Goal: Task Accomplishment & Management: Complete application form

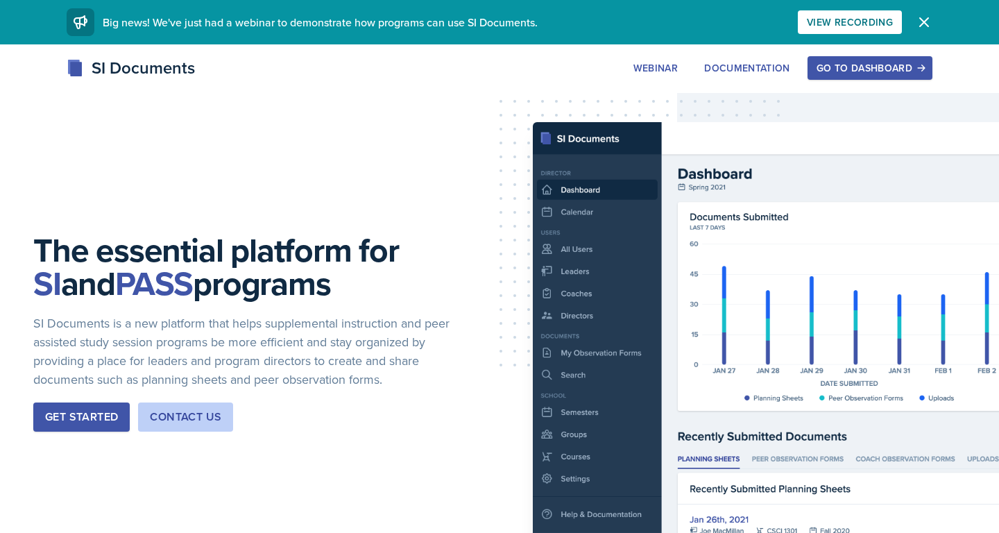
click at [834, 70] on div "Go to Dashboard" at bounding box center [870, 67] width 107 height 11
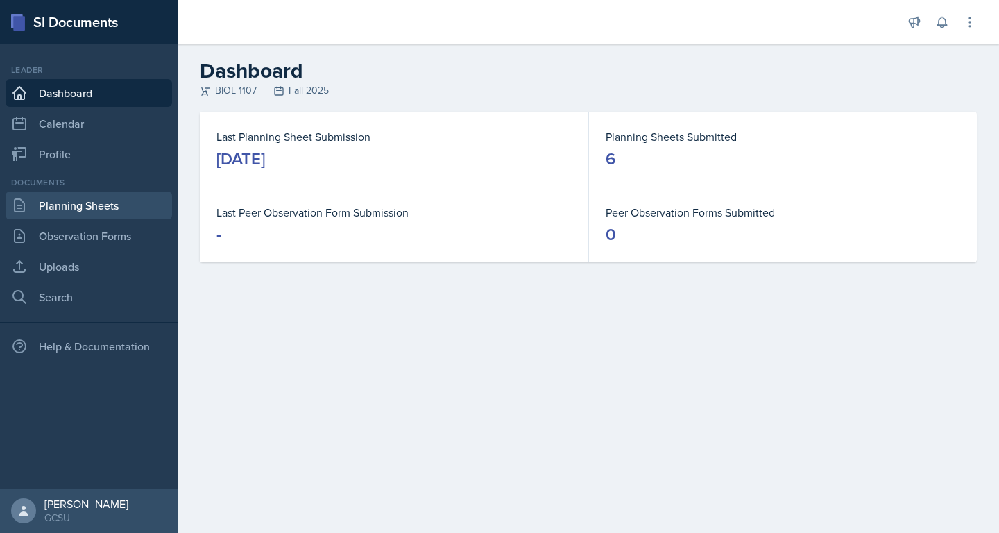
click at [81, 209] on link "Planning Sheets" at bounding box center [89, 206] width 167 height 28
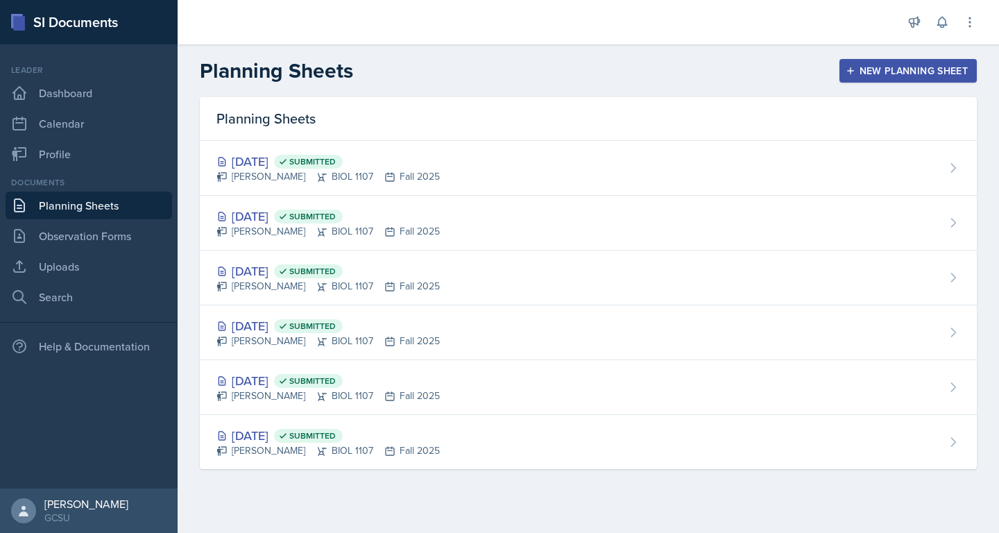
click at [886, 69] on div "New Planning Sheet" at bounding box center [908, 70] width 119 height 11
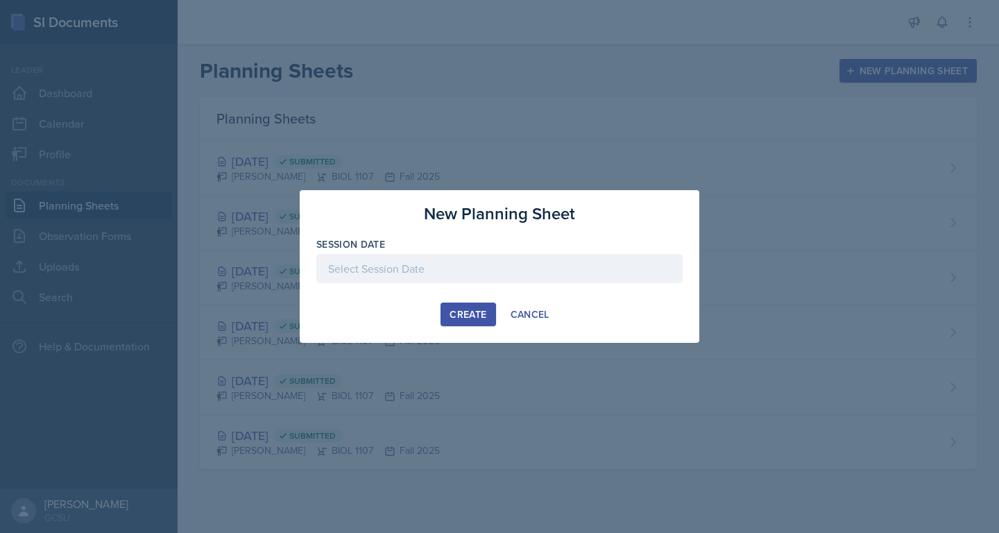
click at [494, 271] on div at bounding box center [499, 268] width 366 height 29
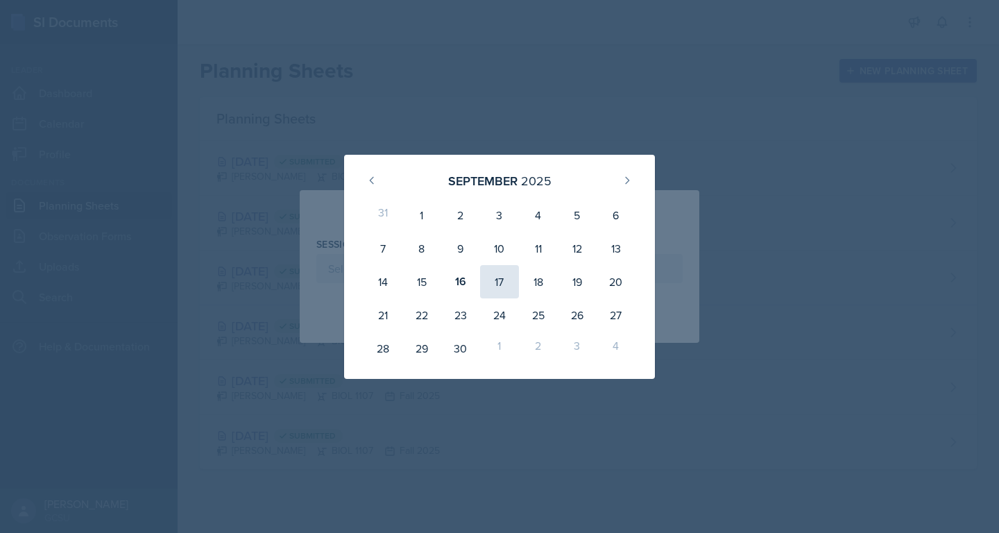
click at [498, 280] on div "17" at bounding box center [499, 281] width 39 height 33
type input "[DATE]"
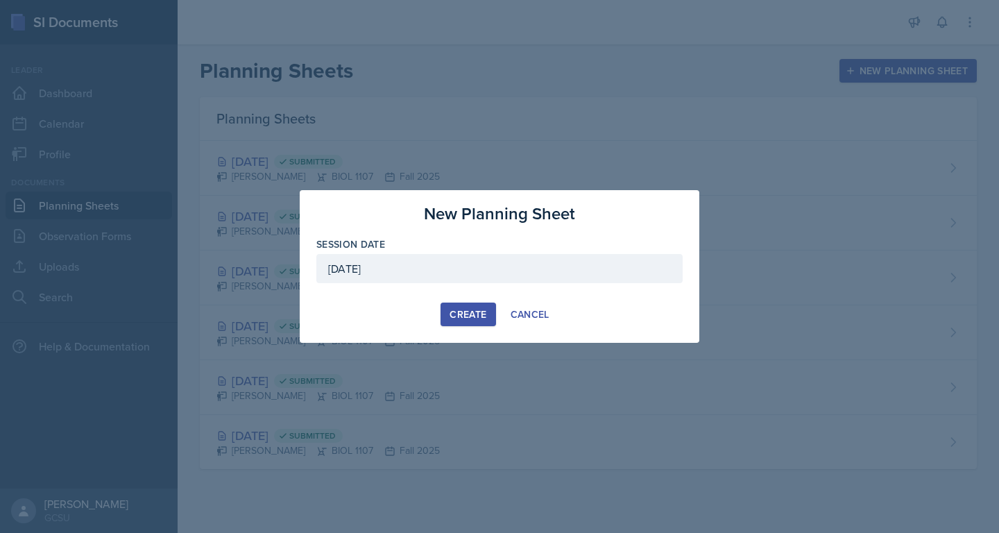
click at [462, 311] on div "Create" at bounding box center [468, 314] width 37 height 11
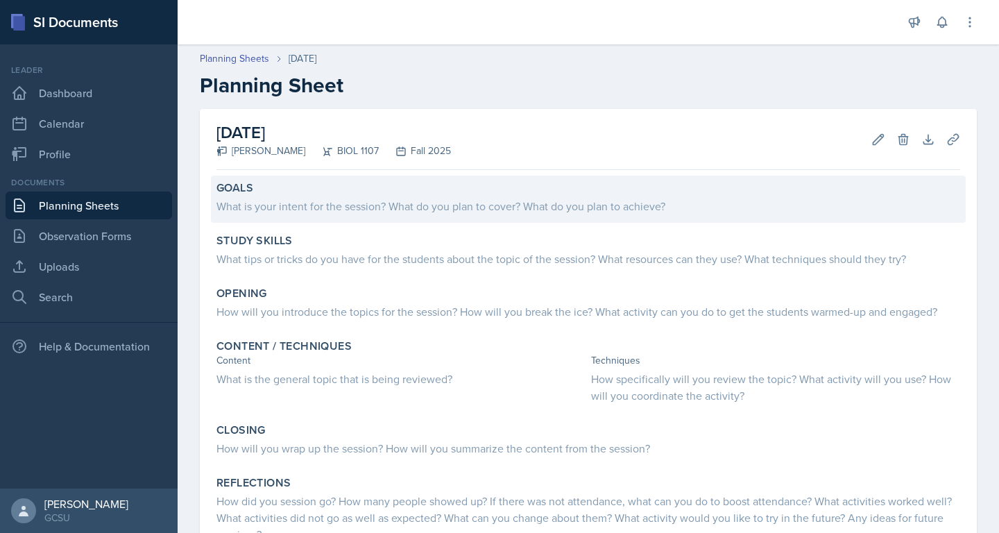
click at [450, 195] on div "What is your intent for the session? What do you plan to cover? What do you pla…" at bounding box center [589, 204] width 744 height 19
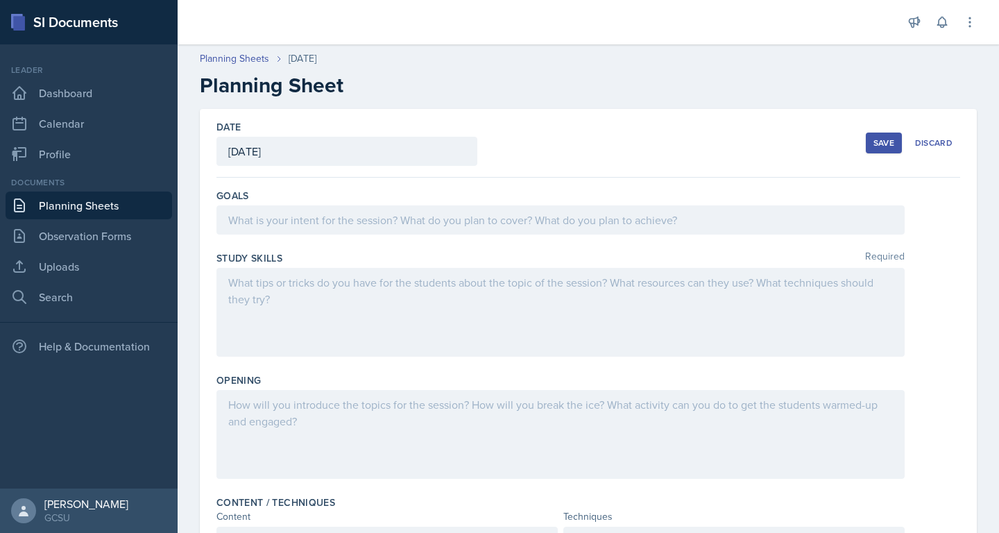
click at [447, 217] on div at bounding box center [561, 219] width 688 height 29
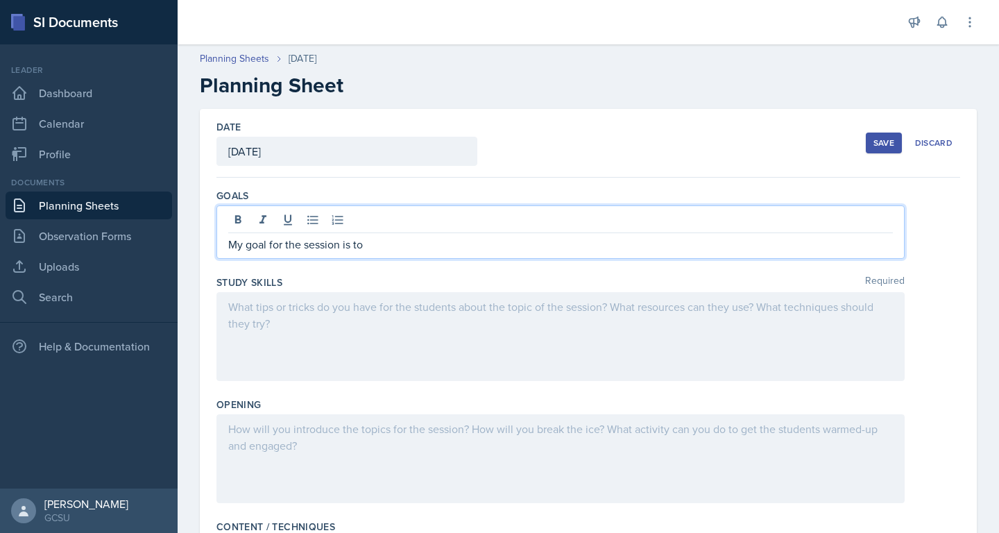
click at [450, 246] on p "My goal for the session is to" at bounding box center [560, 244] width 665 height 17
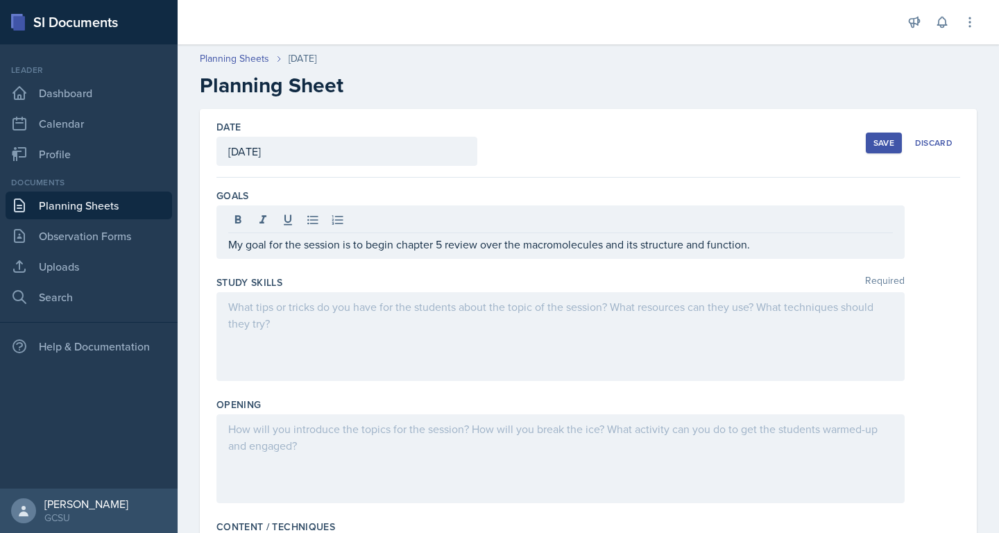
click at [369, 328] on div at bounding box center [561, 336] width 688 height 89
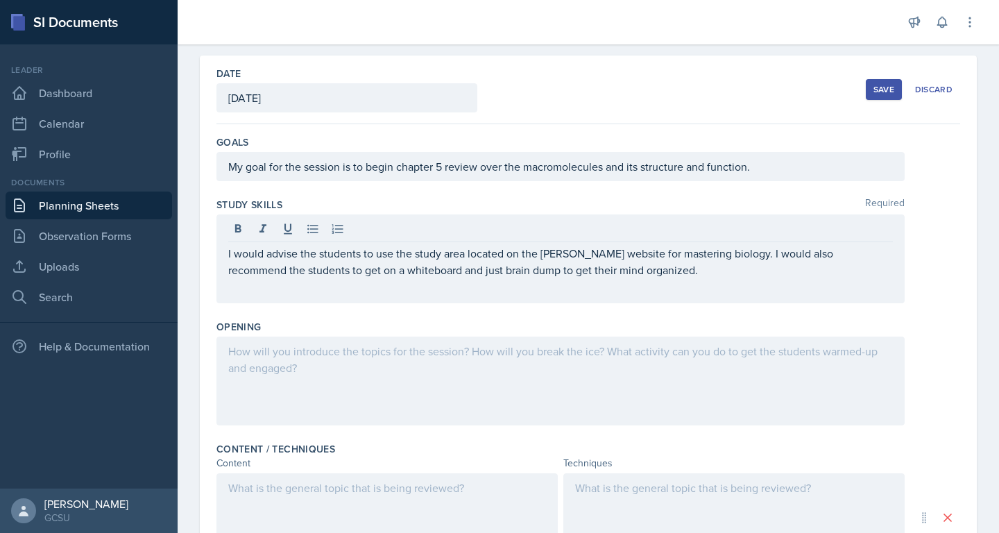
click at [301, 391] on div at bounding box center [561, 381] width 688 height 89
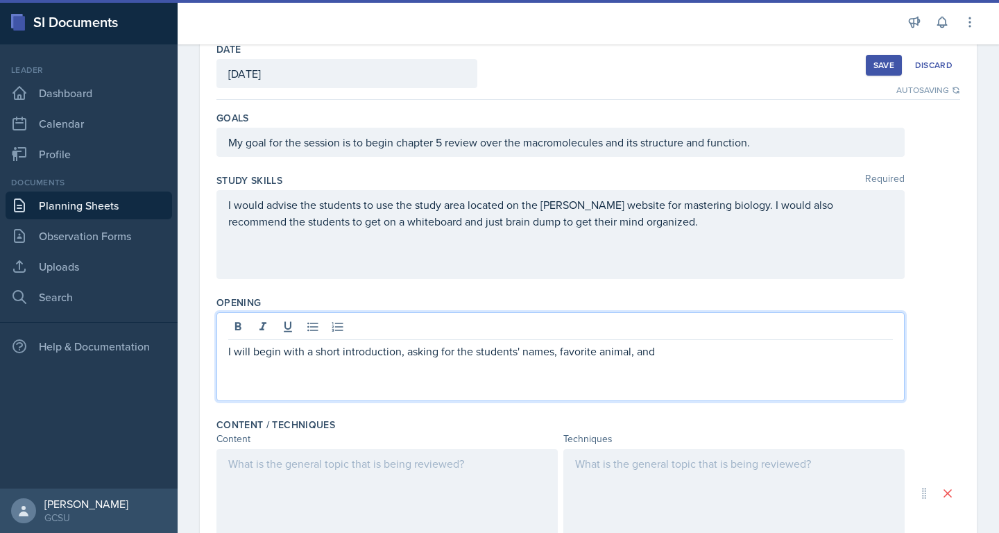
drag, startPoint x: 556, startPoint y: 352, endPoint x: 666, endPoint y: 354, distance: 109.7
click at [666, 354] on p "I will begin with a short introduction, asking for the students' names, favorit…" at bounding box center [560, 351] width 665 height 17
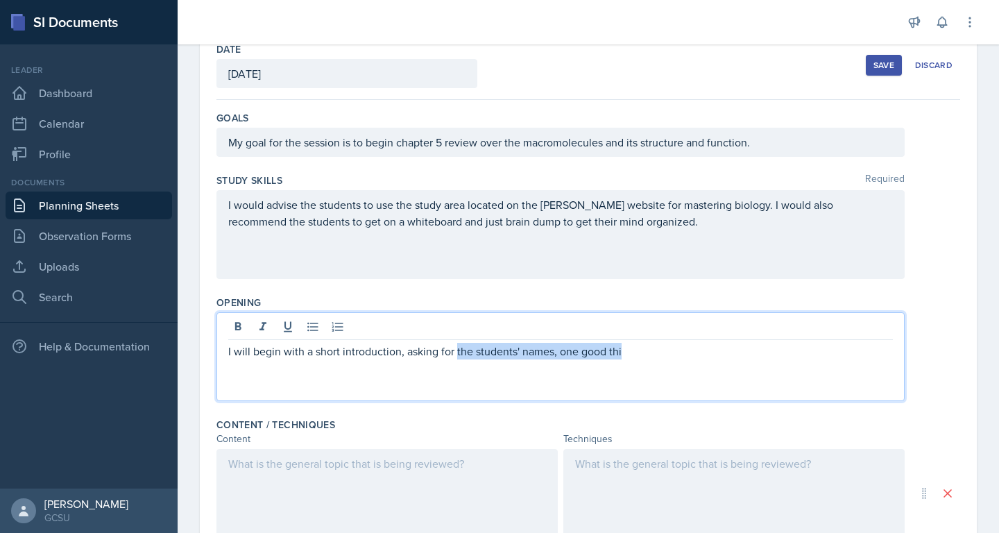
drag, startPoint x: 634, startPoint y: 353, endPoint x: 457, endPoint y: 350, distance: 177.0
click at [457, 350] on p "I will begin with a short introduction, asking for the students' names, one goo…" at bounding box center [560, 351] width 665 height 17
click at [677, 355] on p "I will begin with a short introduction, asking for something good that happened…" at bounding box center [560, 351] width 665 height 17
click at [793, 353] on p "I will begin with a short introduction, asking for something good that happened…" at bounding box center [560, 351] width 665 height 17
click at [568, 348] on p "I will begin with a short introduction, asking for something good that happened…" at bounding box center [560, 351] width 665 height 17
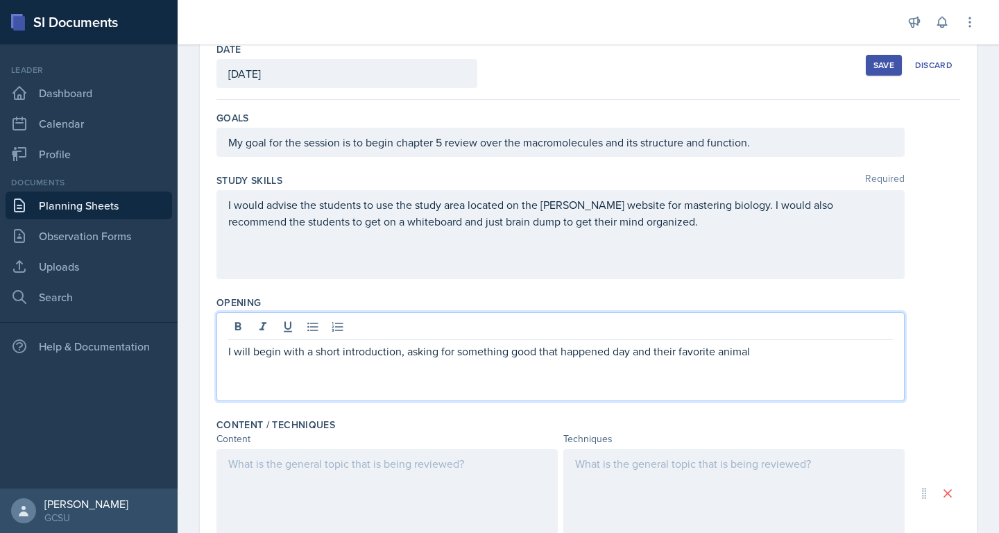
click at [523, 351] on p "I will begin with a short introduction, asking for something good that happened…" at bounding box center [560, 351] width 665 height 17
click at [654, 356] on p "I will begin with a short introduction, asking for something good that happened…" at bounding box center [560, 351] width 665 height 17
click at [742, 352] on p "I will begin with a short introduction, asking for something good that happened…" at bounding box center [560, 351] width 665 height 17
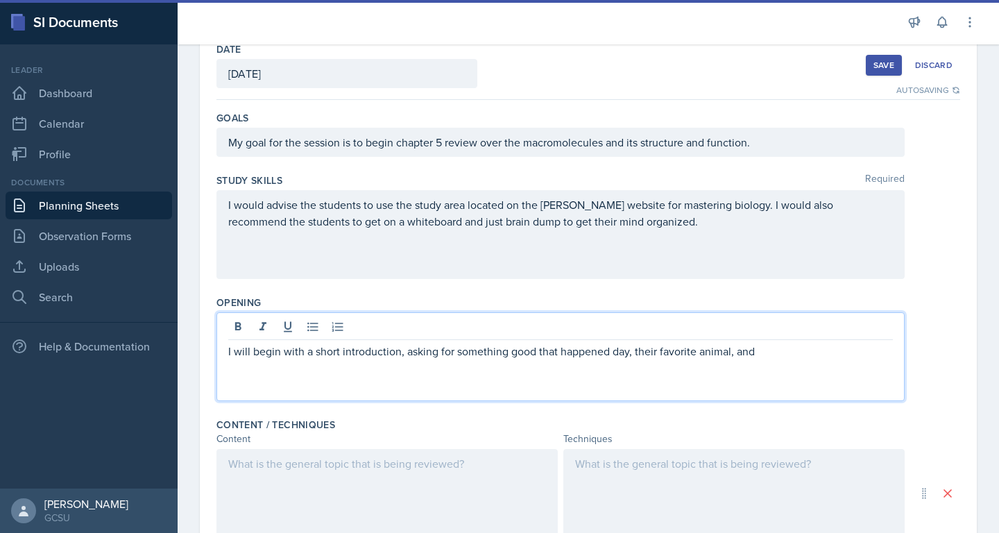
click at [741, 353] on p "I will begin with a short introduction, asking for something good that happened…" at bounding box center [560, 351] width 665 height 17
click at [589, 357] on p "I will begin with a short introduction, asking for something good that happened…" at bounding box center [560, 351] width 665 height 17
click at [661, 349] on p "I will begin with a short introduction, asking for something good that happened…" at bounding box center [560, 351] width 665 height 17
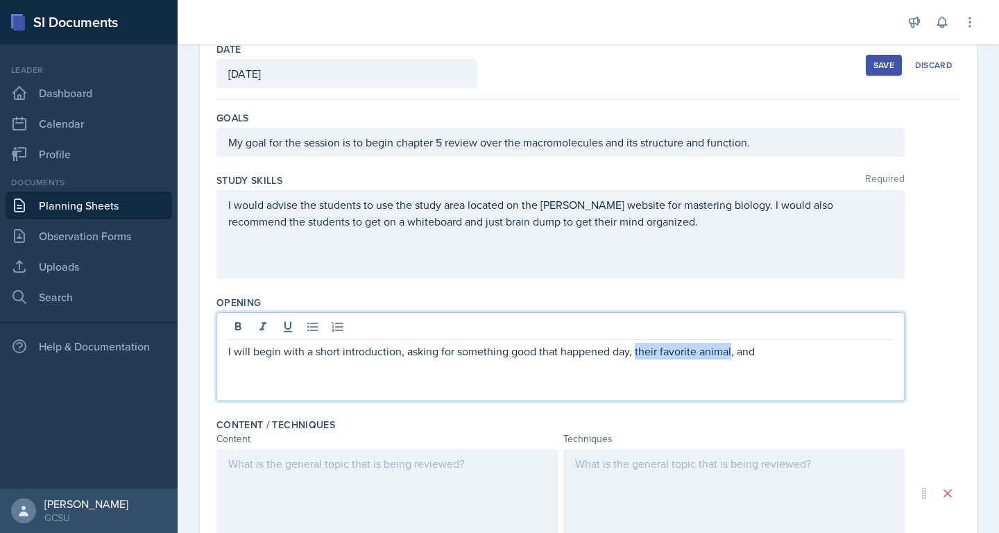
drag, startPoint x: 635, startPoint y: 352, endPoint x: 731, endPoint y: 355, distance: 96.5
click at [731, 355] on p "I will begin with a short introduction, asking for something good that happened…" at bounding box center [560, 351] width 665 height 17
copy p "their favorite animal"
click at [744, 355] on p "I will begin with a short introduction, asking for something good that happened…" at bounding box center [560, 351] width 665 height 17
click at [634, 357] on p "I will begin with a short introduction, asking for something good that happened…" at bounding box center [560, 351] width 665 height 17
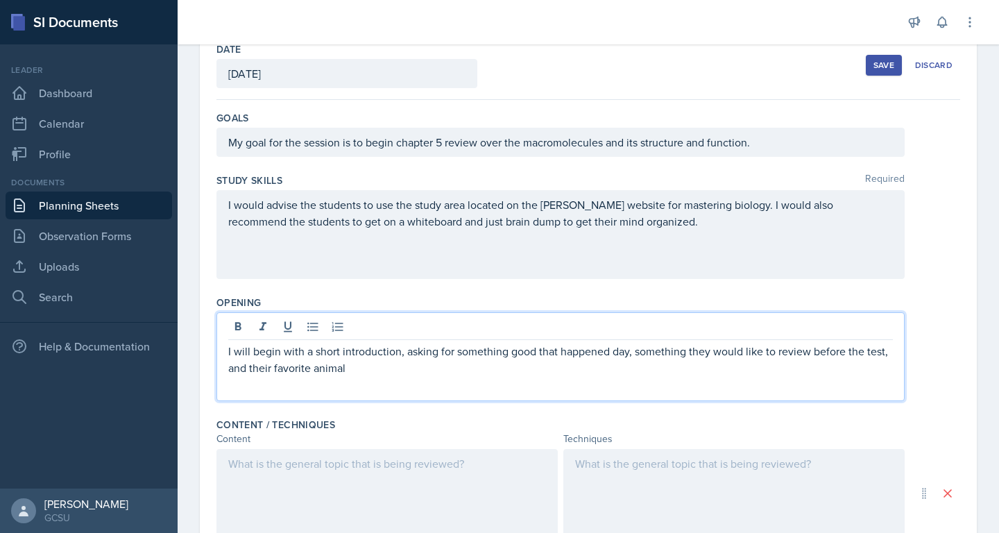
click at [596, 384] on div "I will begin with a short introduction, asking for something good that happened…" at bounding box center [561, 356] width 688 height 89
click at [442, 375] on p "I will begin with a short introduction, asking for something good that happened…" at bounding box center [560, 359] width 665 height 33
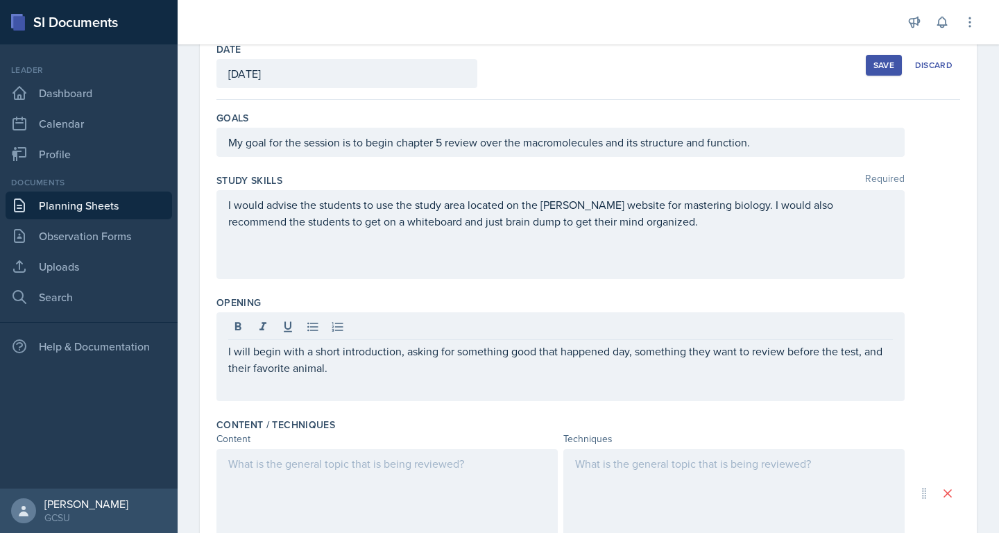
click at [426, 430] on div "Content / Techniques" at bounding box center [589, 425] width 744 height 14
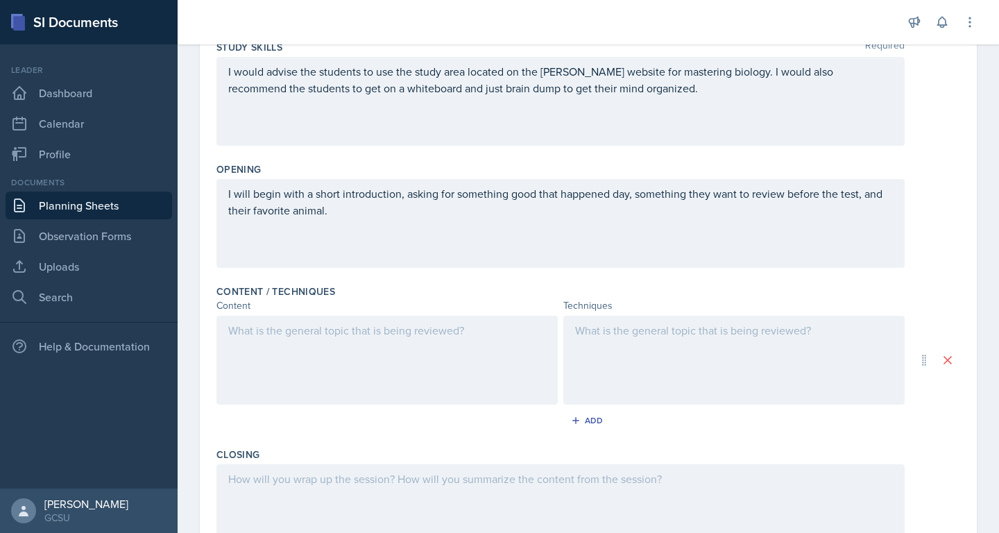
click at [380, 375] on div at bounding box center [387, 360] width 341 height 89
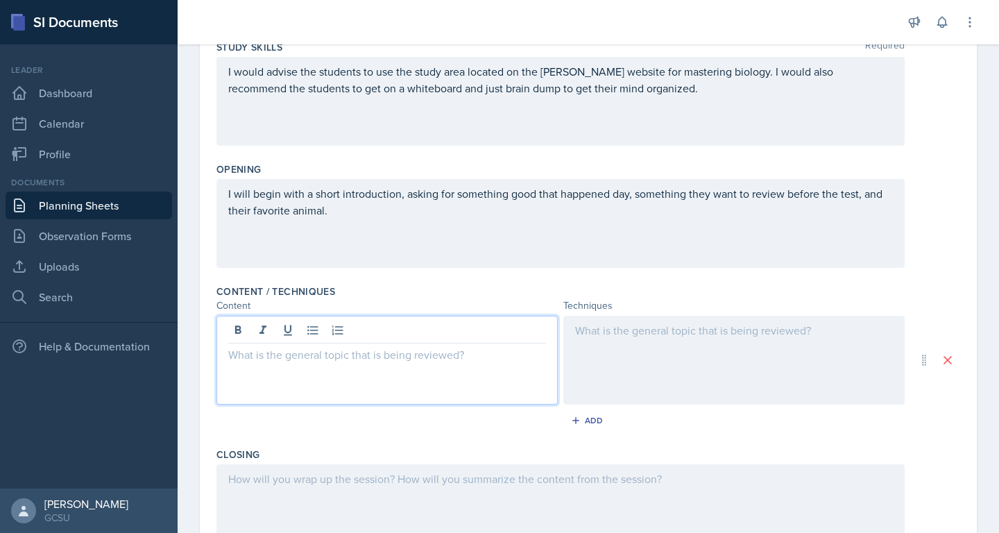
scroll to position [235, 0]
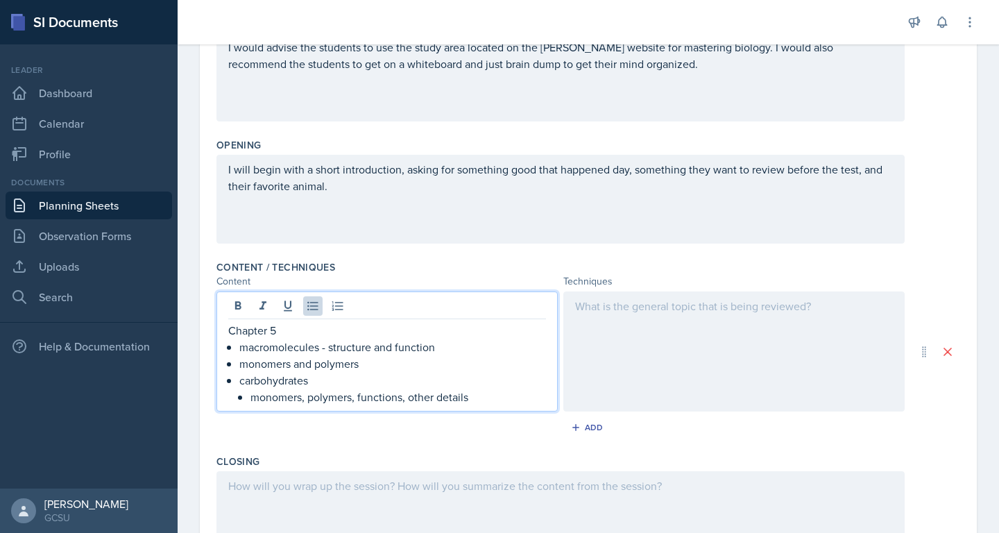
click at [408, 401] on p "monomers, polymers, functions, other details" at bounding box center [399, 397] width 296 height 17
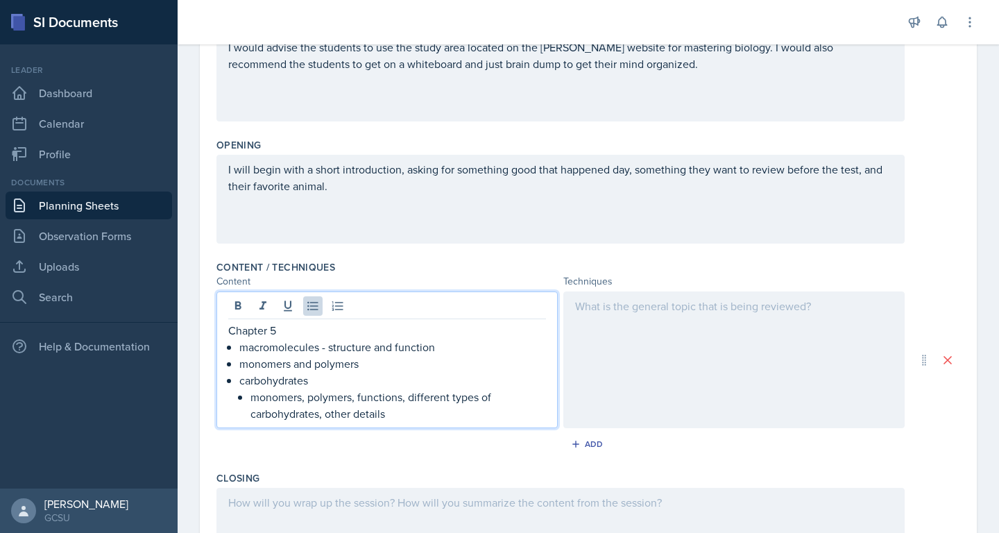
click at [362, 398] on p "monomers, polymers, functions, different types of carbohydrates, other details" at bounding box center [399, 405] width 296 height 33
click at [381, 344] on p "macromolecules - structure and function" at bounding box center [392, 347] width 307 height 17
click at [333, 402] on p "monomers, polymers, functions, different types of carbohydrates, other details" at bounding box center [399, 405] width 296 height 33
click at [384, 414] on p "monomers, polymers, functions, different types of carbohydrates, other details" at bounding box center [399, 405] width 296 height 33
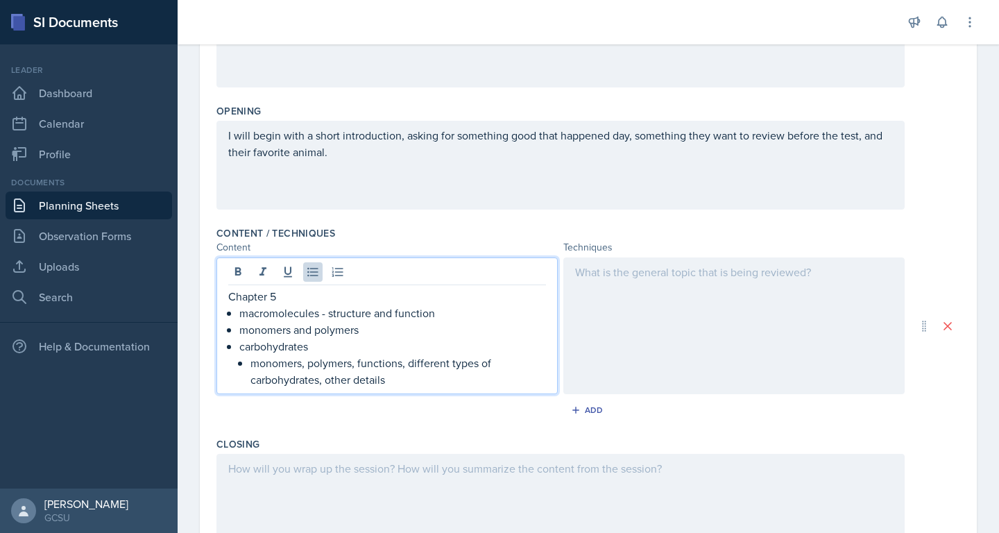
scroll to position [273, 0]
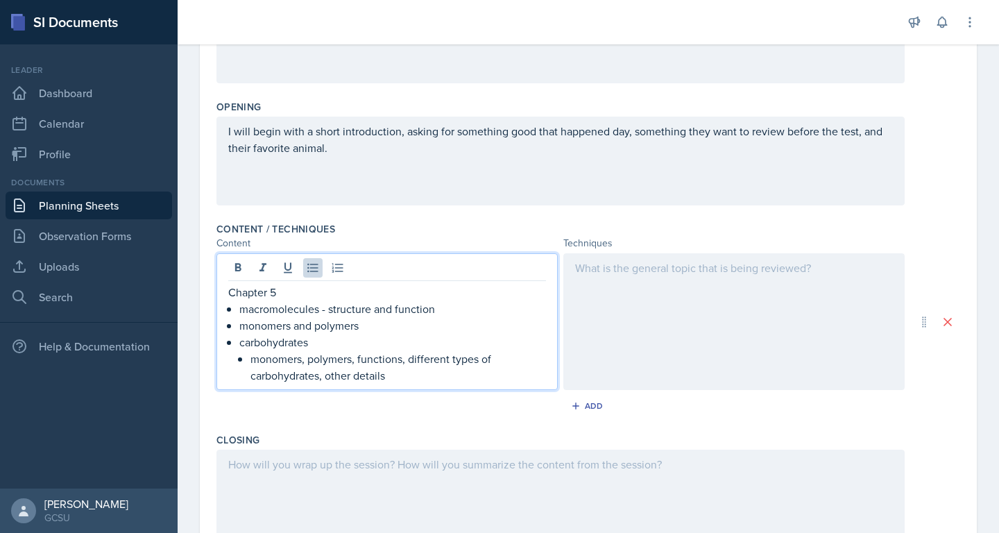
click at [719, 331] on div at bounding box center [734, 321] width 341 height 137
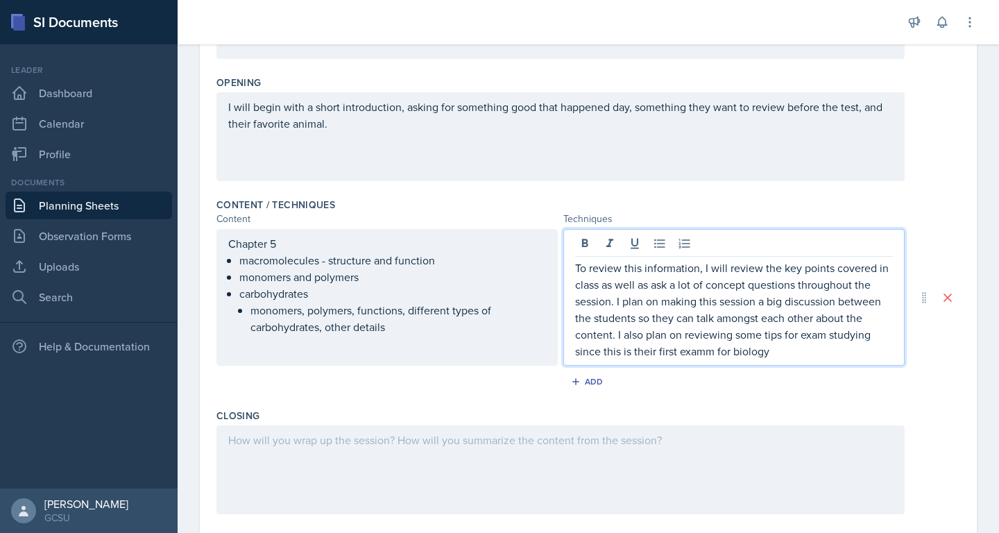
click at [709, 356] on p "To review this information, I will review the key points covered in class as we…" at bounding box center [734, 310] width 318 height 100
click at [751, 349] on p "To review this information, I will review the key points covered in class as we…" at bounding box center [734, 310] width 318 height 100
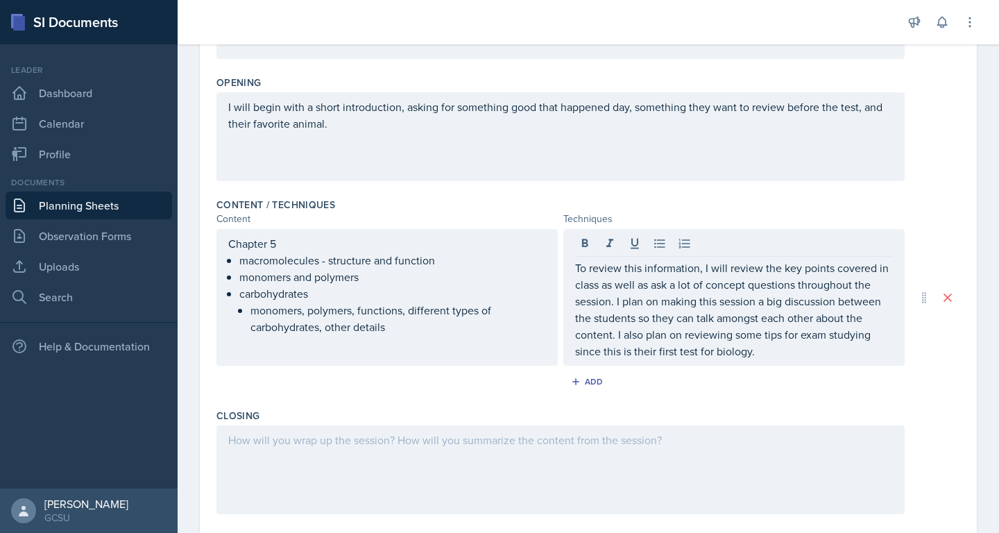
click at [698, 389] on div "Add" at bounding box center [589, 384] width 744 height 26
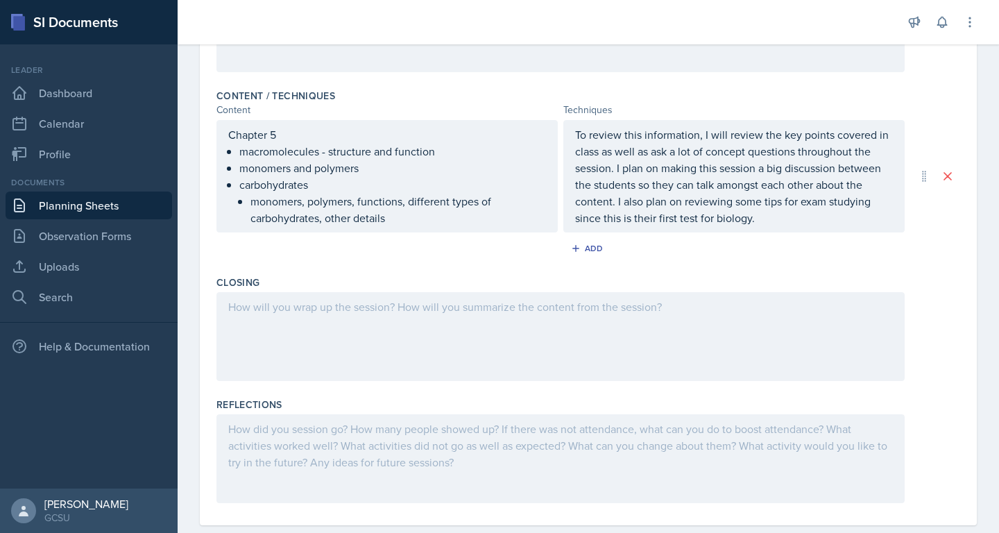
click at [648, 328] on div at bounding box center [561, 336] width 688 height 89
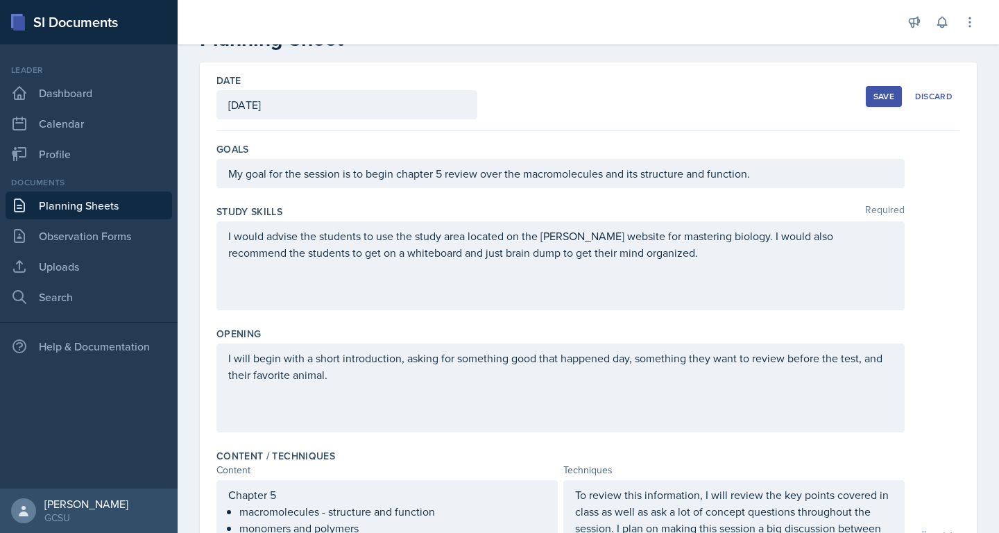
scroll to position [0, 0]
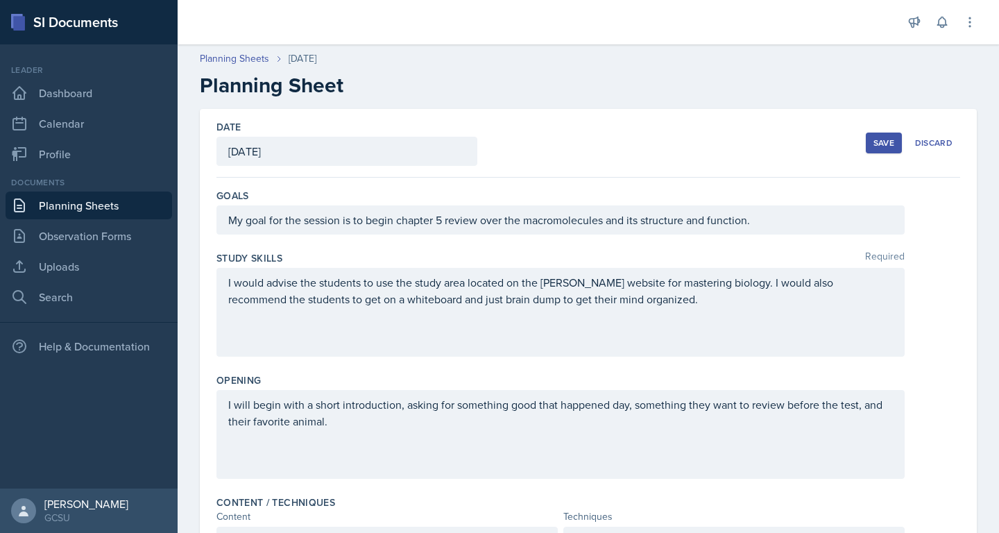
click at [579, 228] on div "My goal for the session is to begin chapter 5 review over the macromolecules an…" at bounding box center [561, 219] width 688 height 29
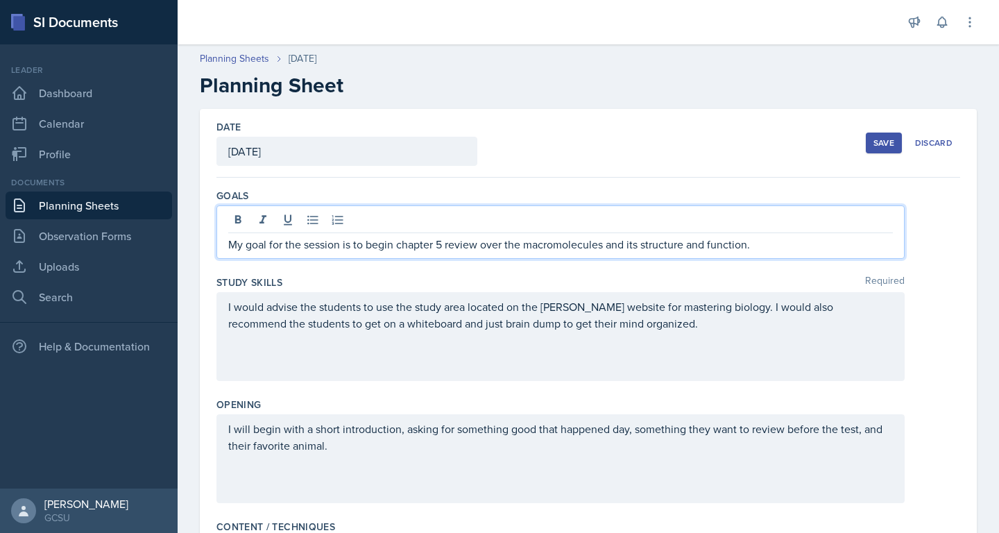
click at [603, 247] on p "My goal for the session is to begin chapter 5 review over the macromolecules an…" at bounding box center [560, 244] width 665 height 17
click at [675, 280] on div "Study Skills Required" at bounding box center [589, 283] width 744 height 14
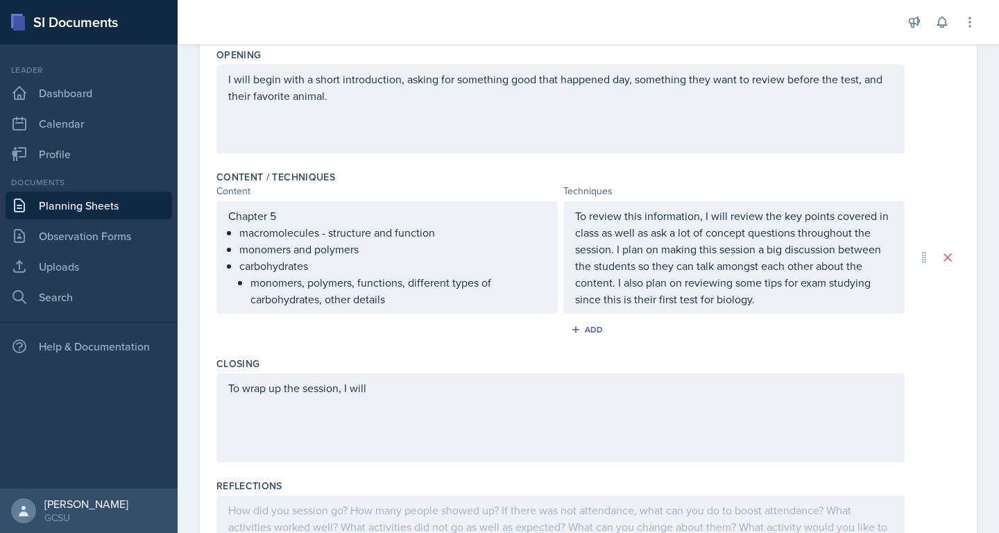
scroll to position [432, 0]
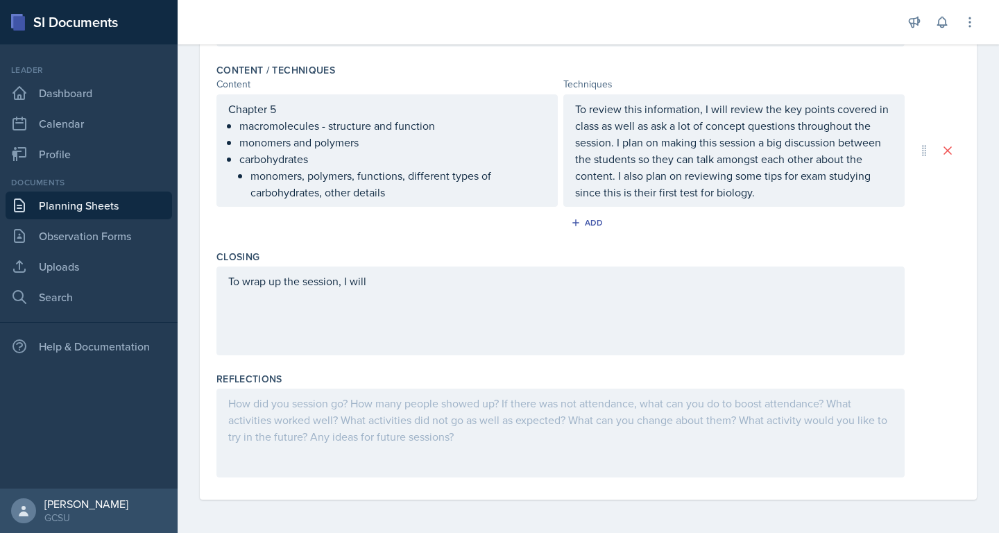
click at [593, 305] on div "To wrap up the session, I will" at bounding box center [561, 311] width 688 height 89
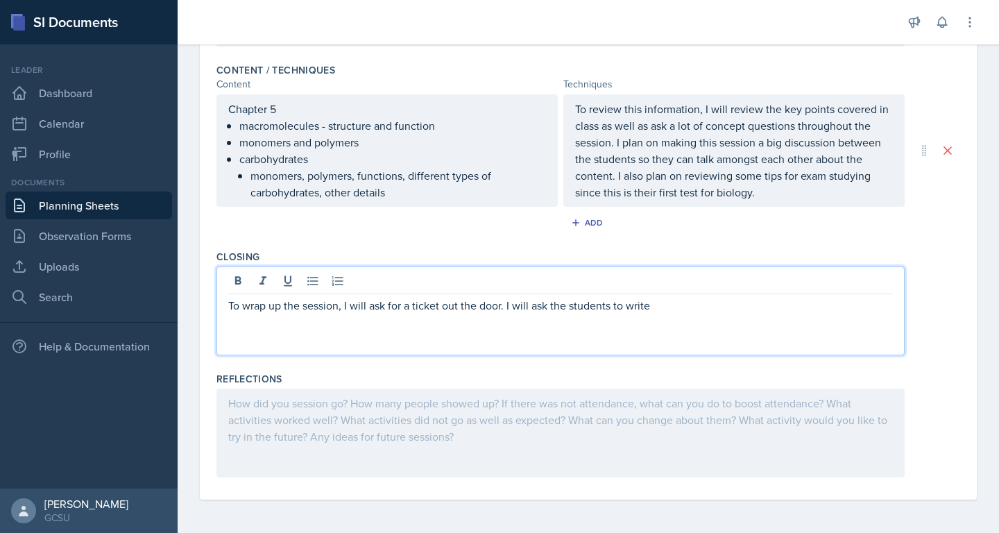
drag, startPoint x: 674, startPoint y: 305, endPoint x: 475, endPoint y: 305, distance: 198.5
click at [475, 305] on p "To wrap up the session, I will ask for a ticket out the door. I will ask the st…" at bounding box center [560, 305] width 665 height 17
click at [506, 307] on p "To wrap up the session, I will ask for a ticket out the door. I will ask the st…" at bounding box center [560, 305] width 665 height 17
drag, startPoint x: 665, startPoint y: 302, endPoint x: 369, endPoint y: 304, distance: 296.4
click at [369, 304] on p "To wrap up the session, I will ask for a ticket out the door. I will ask the st…" at bounding box center [560, 305] width 665 height 17
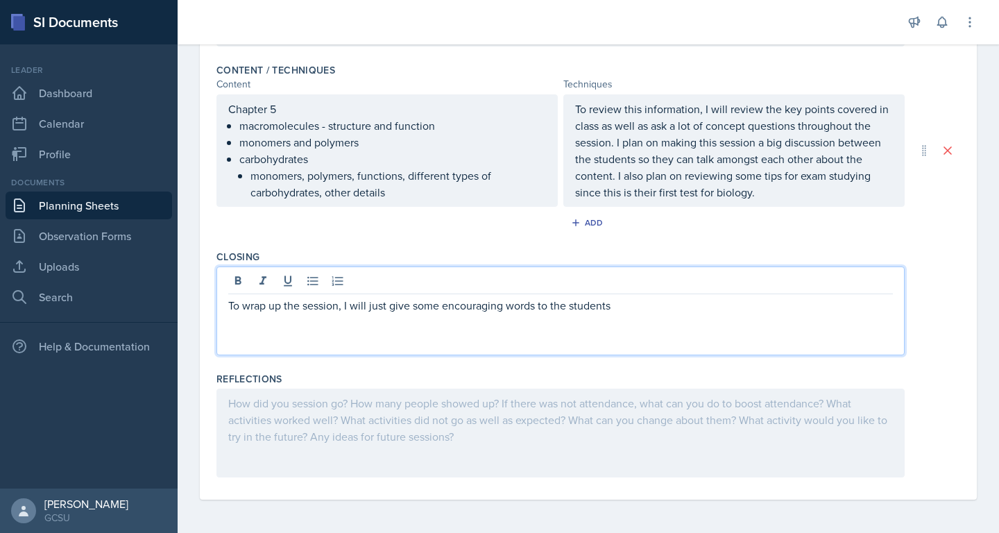
click at [344, 305] on p "To wrap up the session, I will just give some encouraging words to the students" at bounding box center [560, 305] width 665 height 17
click at [476, 319] on p "To wrap up the session, I will ask the students if they have any leftover quest…" at bounding box center [560, 313] width 665 height 33
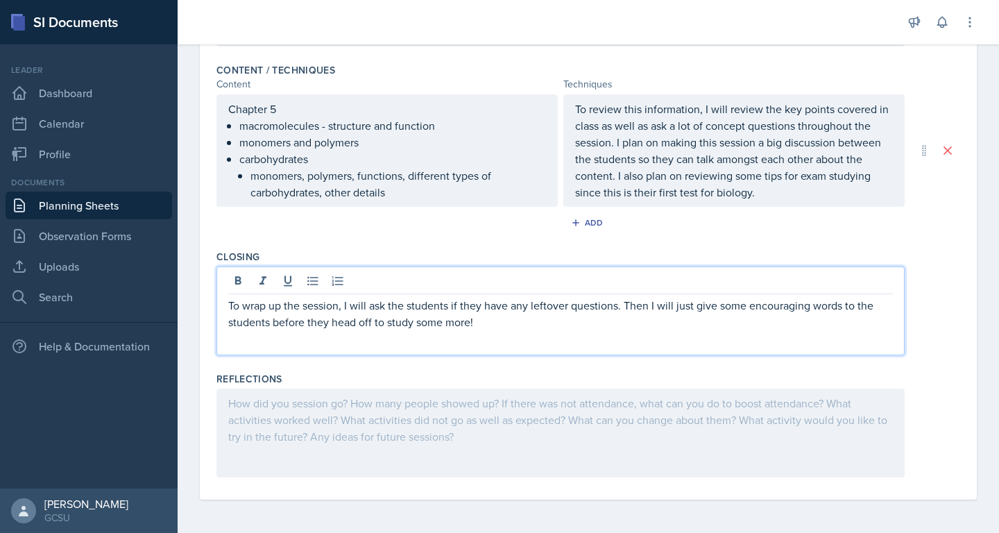
click at [464, 378] on div "Reflections" at bounding box center [589, 379] width 744 height 14
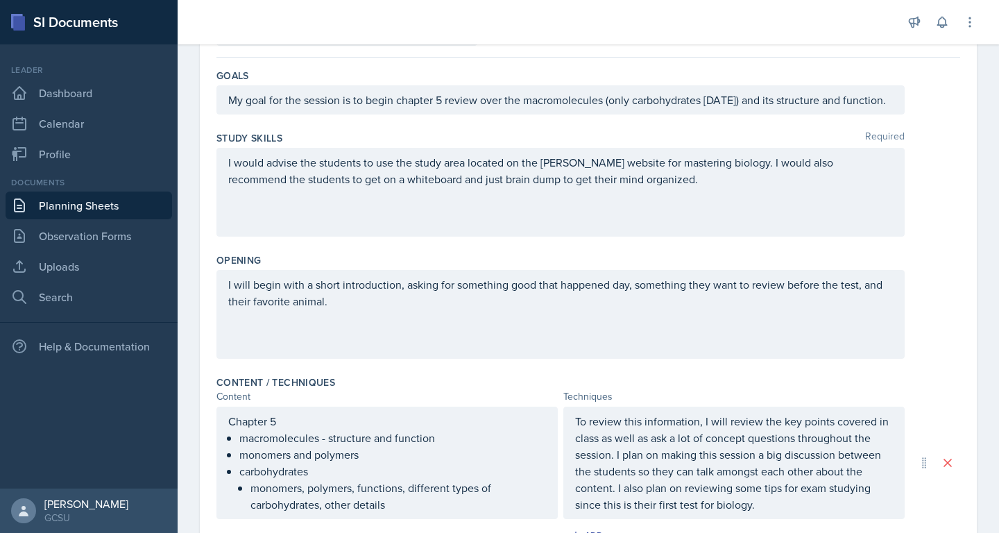
scroll to position [0, 0]
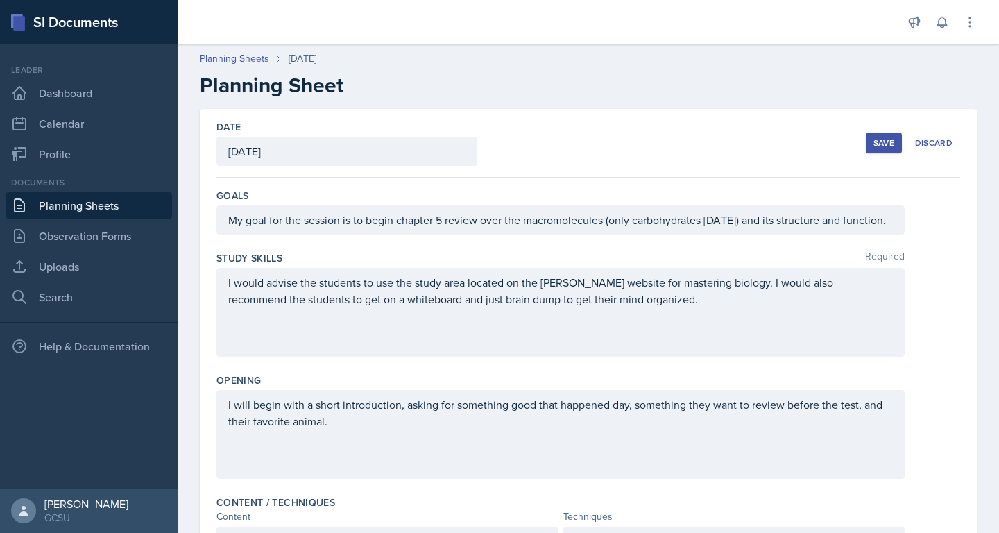
click at [876, 151] on button "Save" at bounding box center [884, 143] width 36 height 21
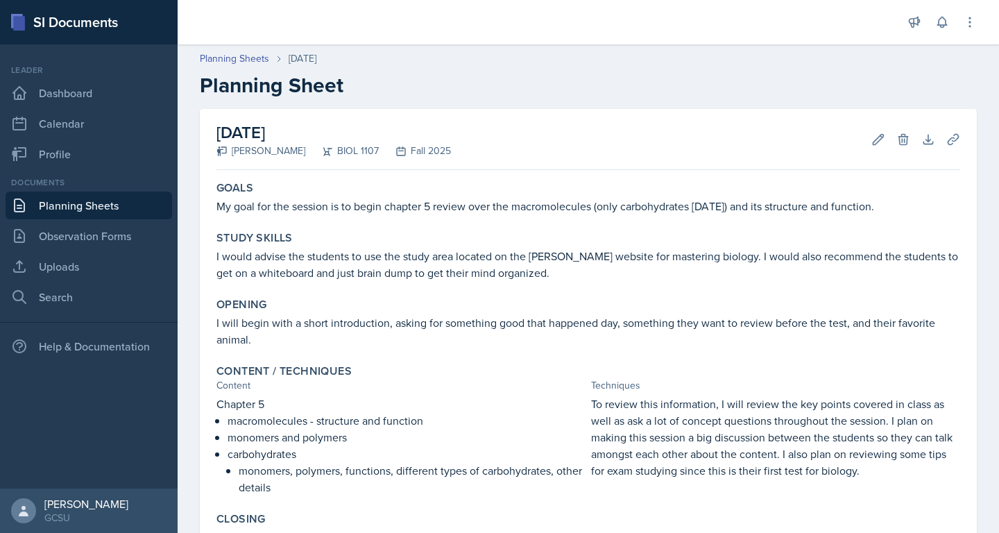
click at [799, 94] on h2 "Planning Sheet" at bounding box center [588, 85] width 777 height 25
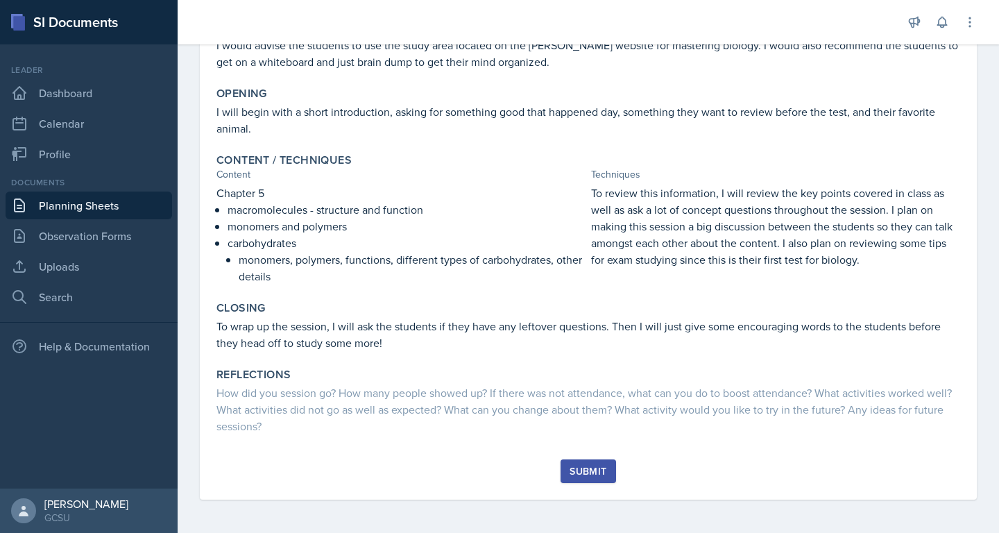
click at [597, 474] on div "Submit" at bounding box center [588, 471] width 37 height 11
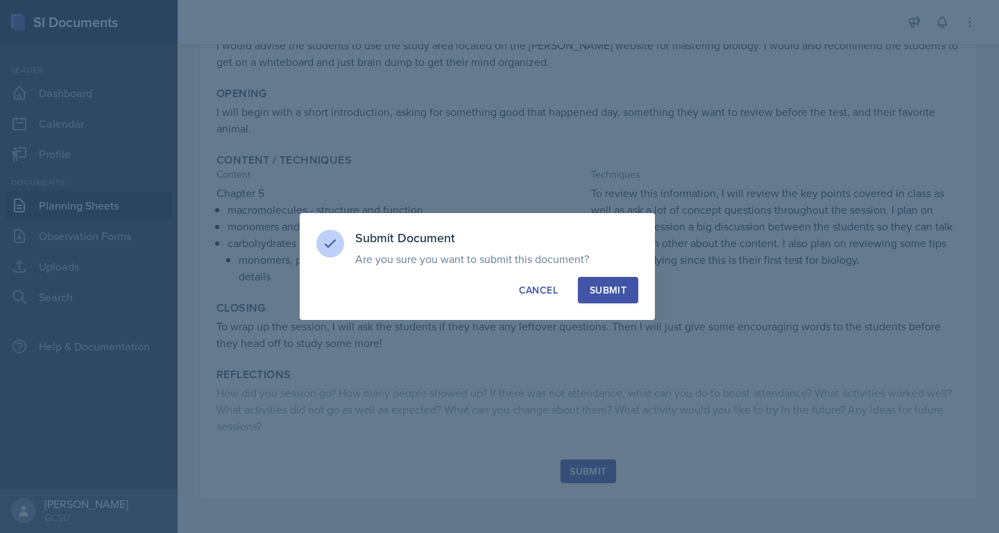
click at [619, 290] on div "Submit" at bounding box center [608, 290] width 37 height 14
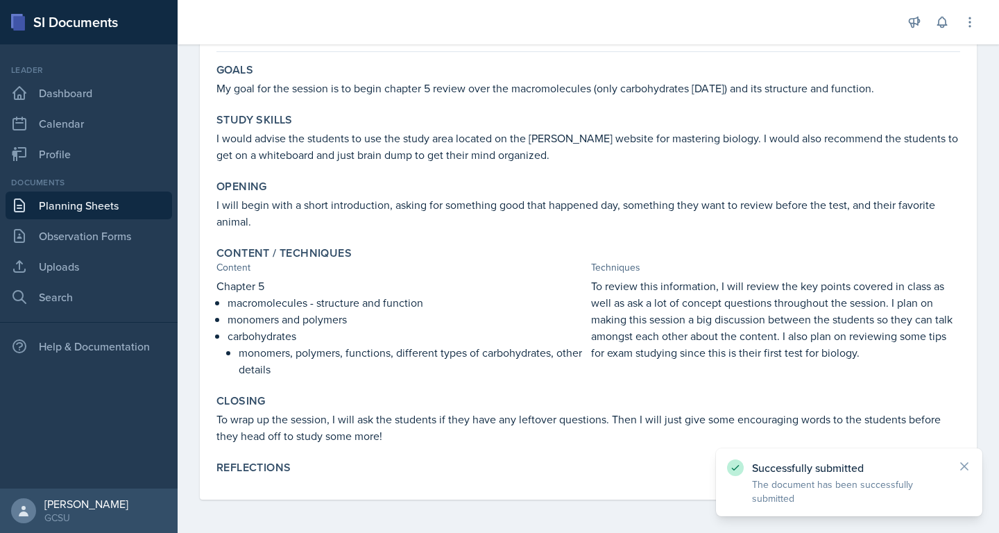
scroll to position [0, 0]
